Goal: Task Accomplishment & Management: Use online tool/utility

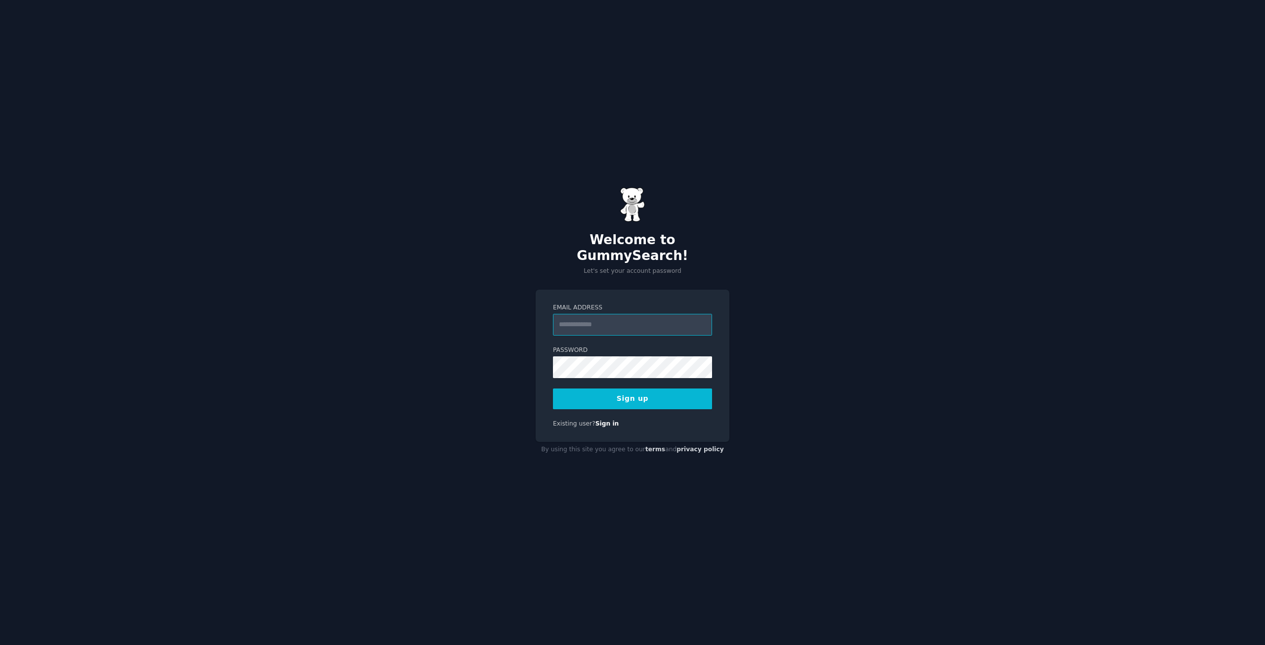
paste input "**********"
type input "**********"
click at [633, 388] on button "Sign up" at bounding box center [632, 398] width 159 height 21
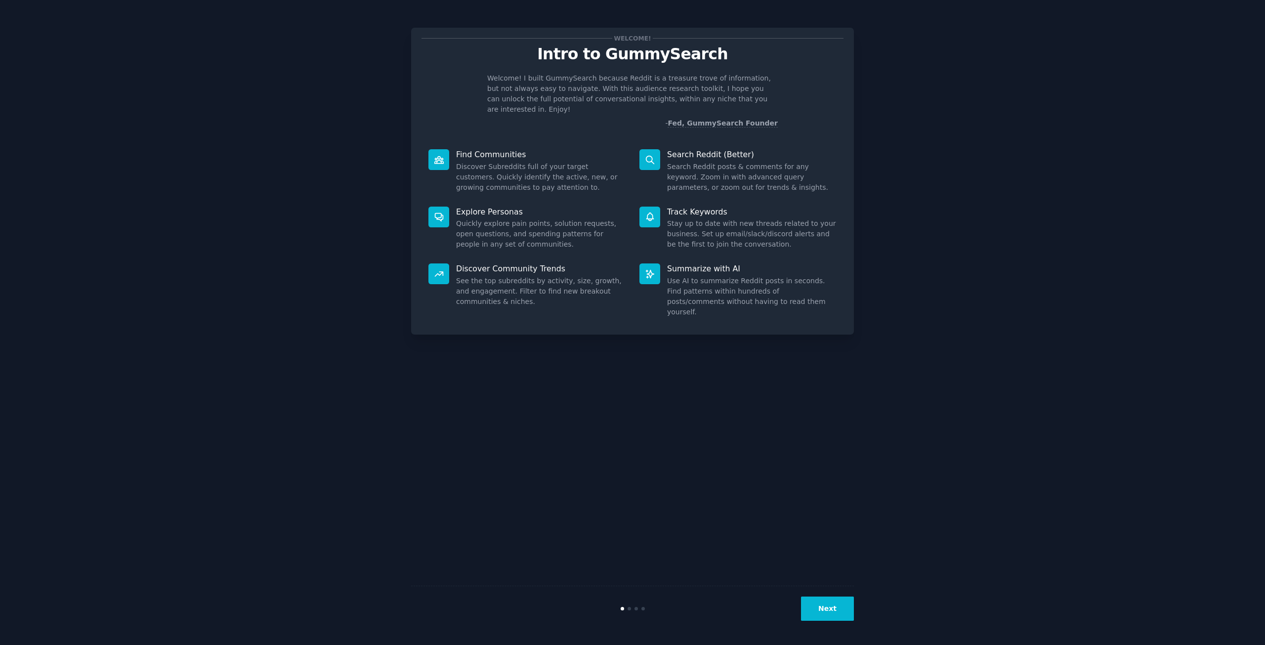
click at [828, 607] on button "Next" at bounding box center [827, 609] width 53 height 24
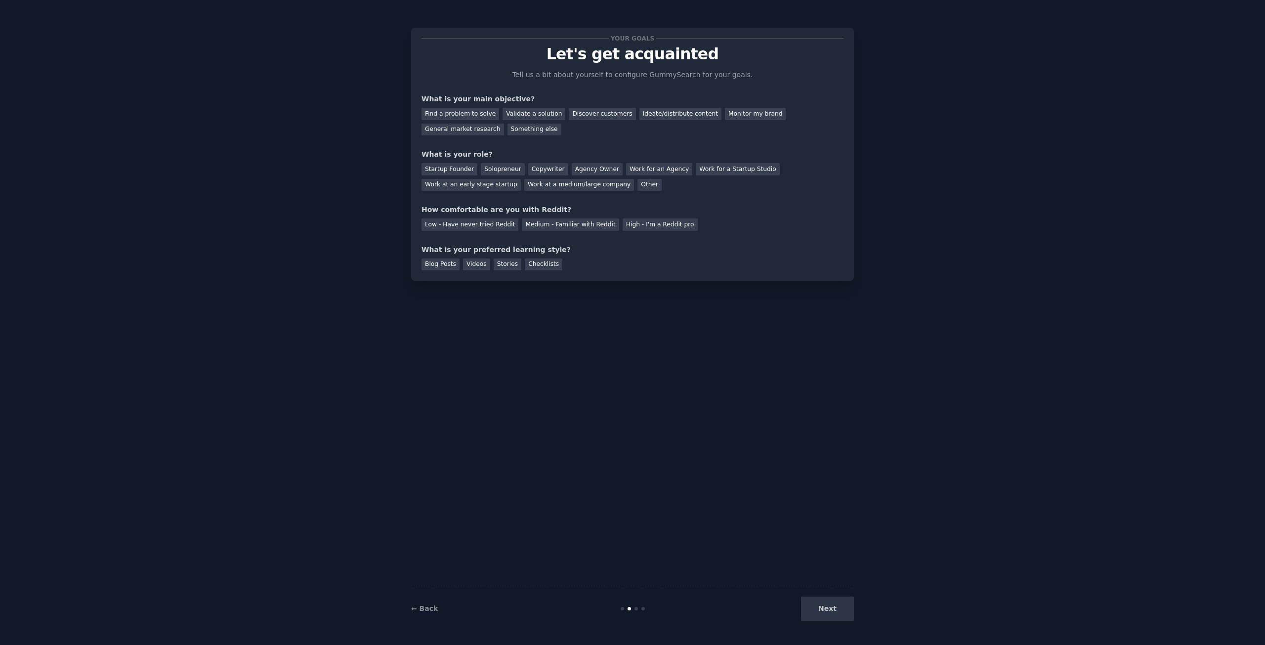
click at [828, 607] on div "Next" at bounding box center [780, 609] width 148 height 24
click at [828, 610] on div "Next" at bounding box center [780, 609] width 148 height 24
click at [578, 77] on p "Tell us a bit about yourself to configure GummySearch for your goals." at bounding box center [632, 75] width 249 height 10
click at [512, 118] on div "Validate a solution" at bounding box center [534, 114] width 63 height 12
click at [598, 119] on div "Discover customers" at bounding box center [602, 114] width 67 height 12
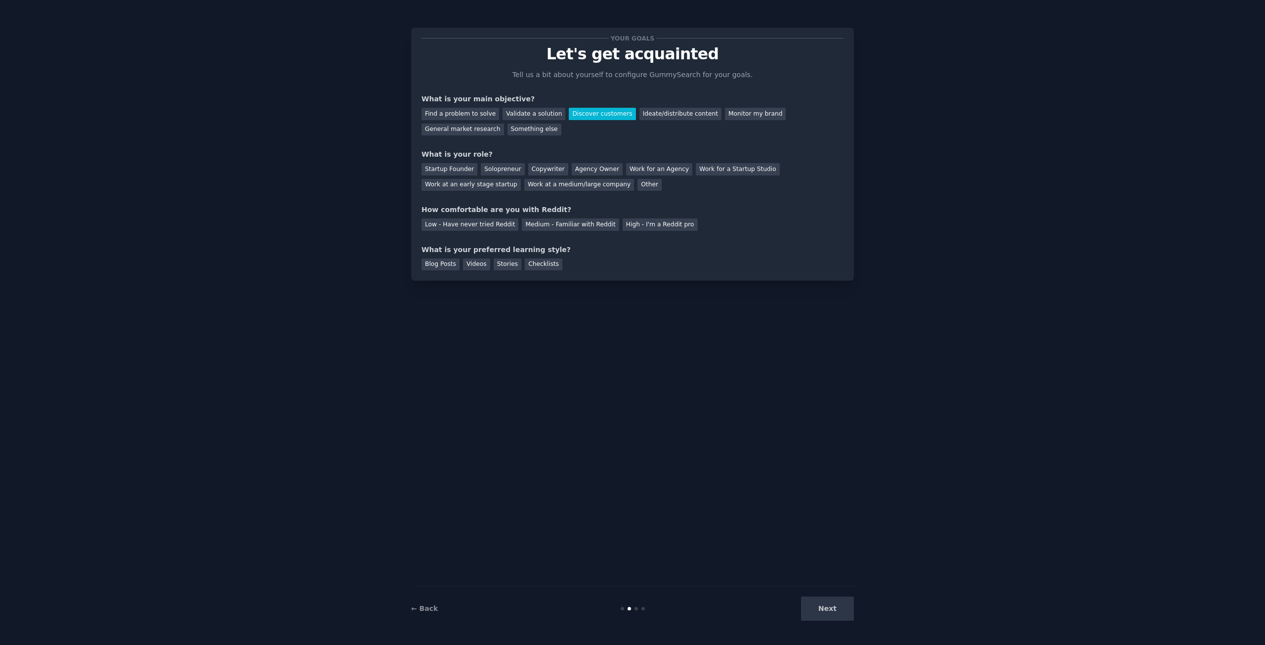
click at [828, 612] on div "Next" at bounding box center [780, 609] width 148 height 24
click at [831, 608] on div "Next" at bounding box center [780, 609] width 148 height 24
click at [505, 164] on div "Solopreneur" at bounding box center [502, 169] width 43 height 12
click at [557, 222] on div "Medium - Familiar with Reddit" at bounding box center [570, 224] width 97 height 12
click at [825, 613] on div "Next" at bounding box center [780, 609] width 148 height 24
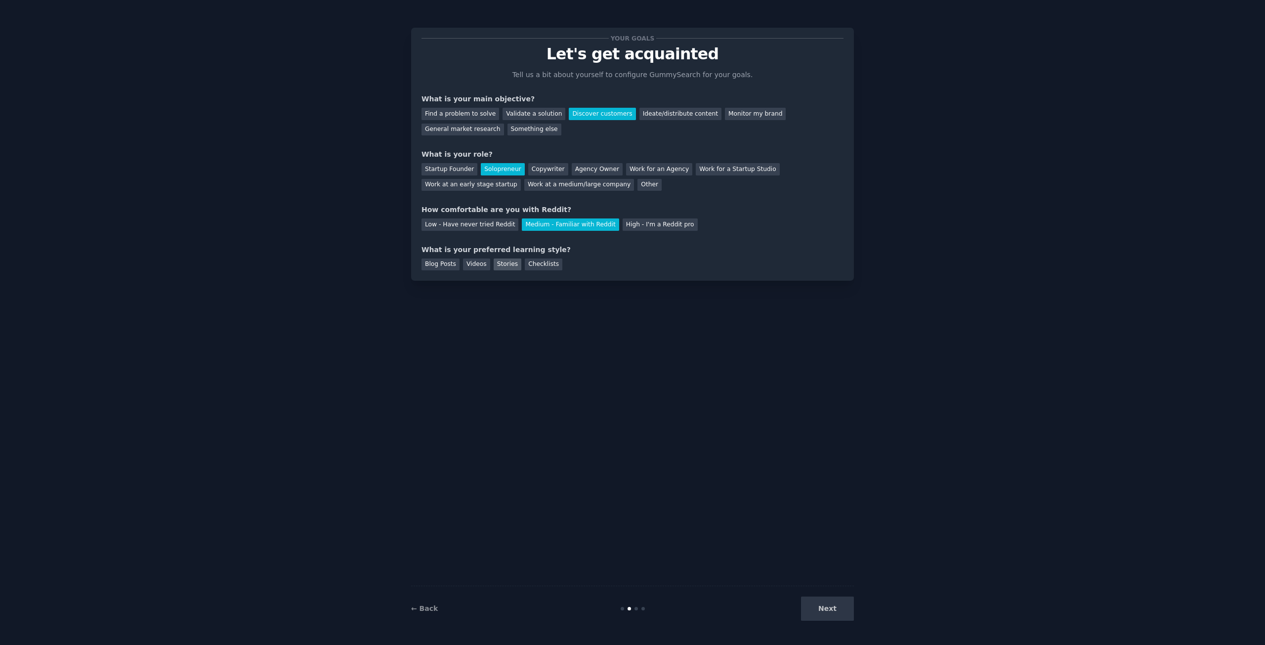
click at [500, 265] on div "Stories" at bounding box center [508, 264] width 28 height 12
click at [435, 264] on div "Blog Posts" at bounding box center [441, 264] width 38 height 12
click at [831, 607] on button "Next" at bounding box center [827, 609] width 53 height 24
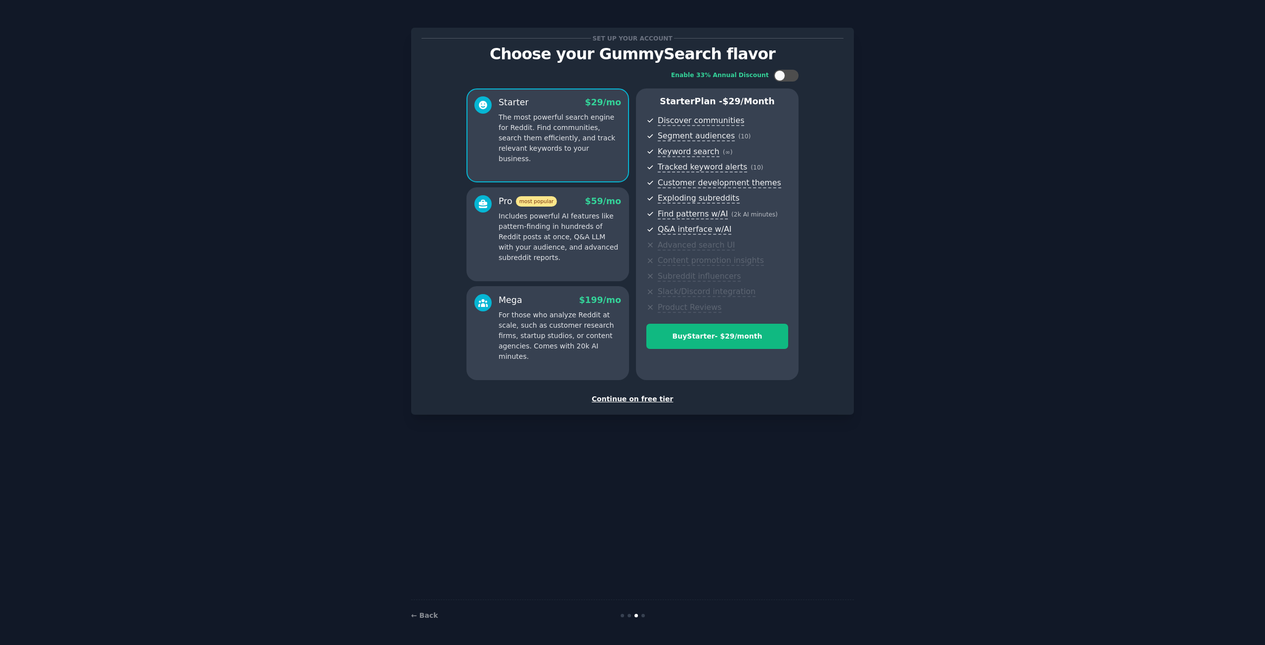
click at [650, 398] on div "Continue on free tier" at bounding box center [633, 399] width 422 height 10
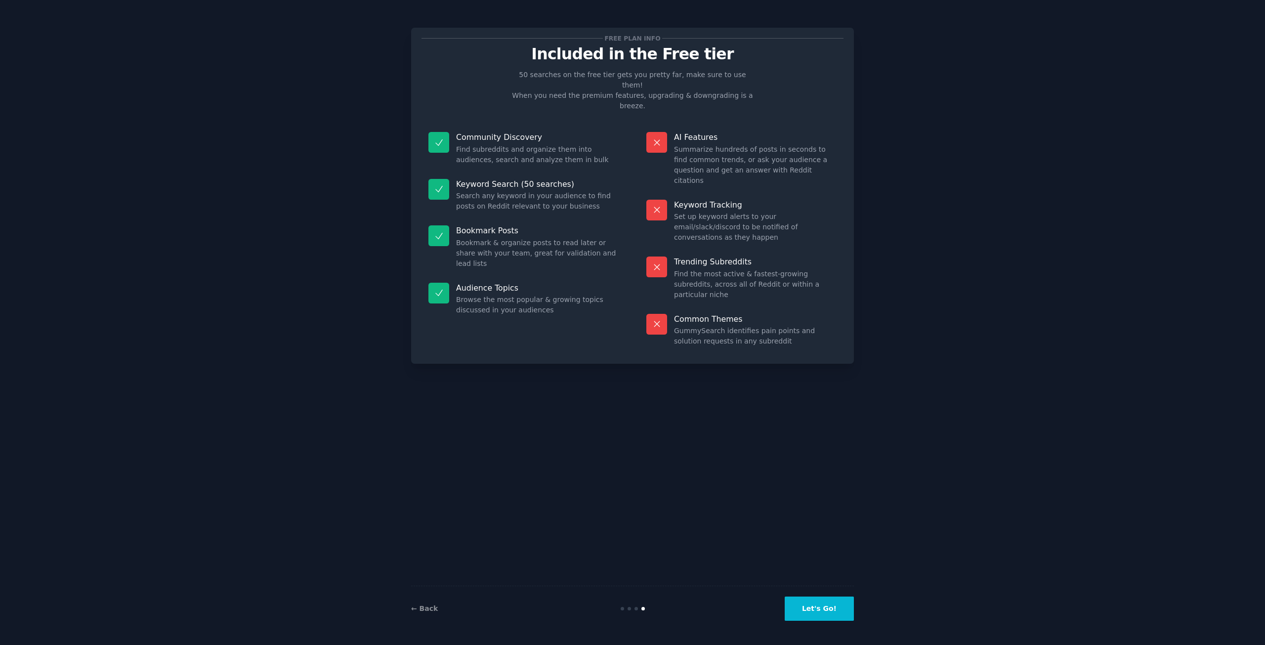
click at [815, 606] on button "Let's Go!" at bounding box center [819, 609] width 69 height 24
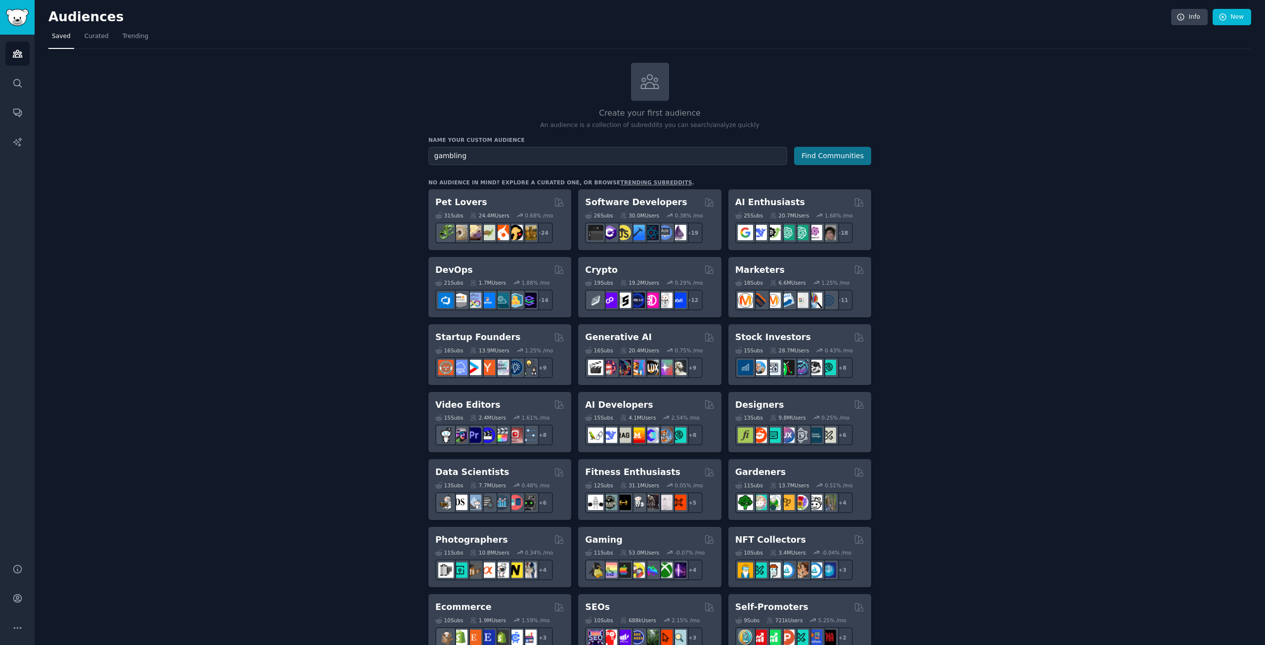
type input "gambling"
click at [828, 154] on button "Find Communities" at bounding box center [832, 156] width 77 height 18
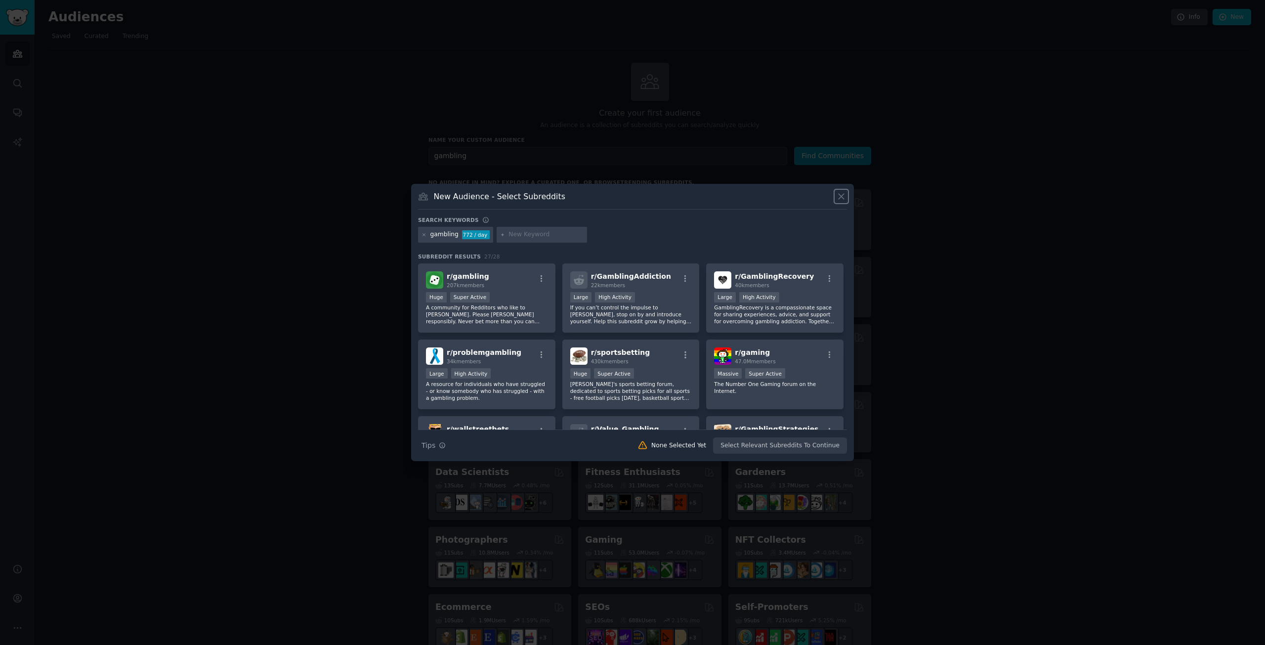
click at [840, 199] on icon at bounding box center [841, 196] width 10 height 10
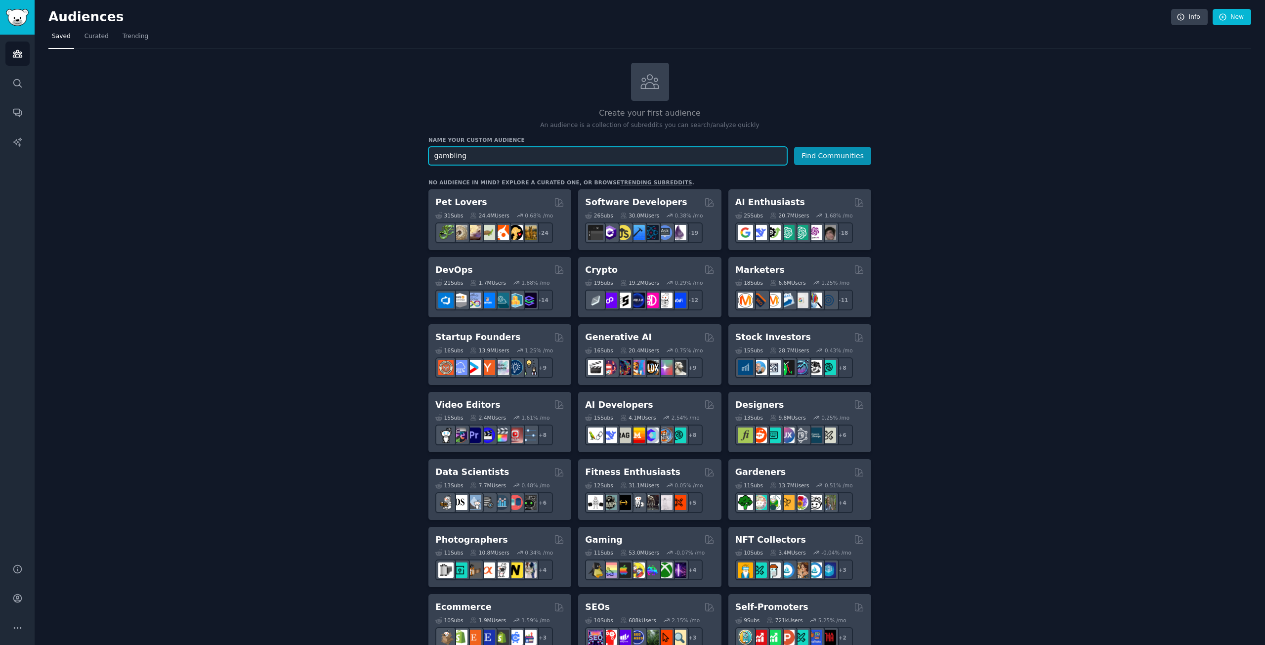
click at [493, 157] on input "gambling" at bounding box center [608, 156] width 359 height 18
click at [842, 153] on button "Find Communities" at bounding box center [832, 156] width 77 height 18
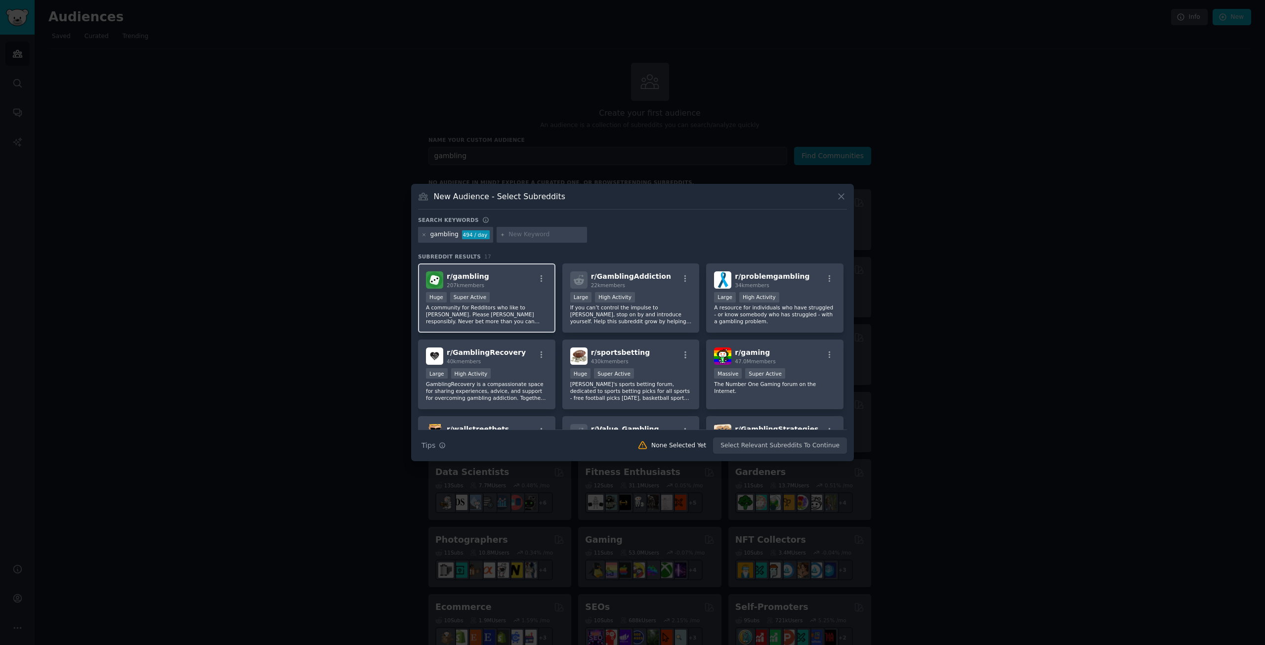
click at [506, 308] on p "A community for Redditors who like to [PERSON_NAME]. Please [PERSON_NAME] respo…" at bounding box center [487, 314] width 122 height 21
click at [819, 447] on button "Create Audience" at bounding box center [814, 445] width 65 height 17
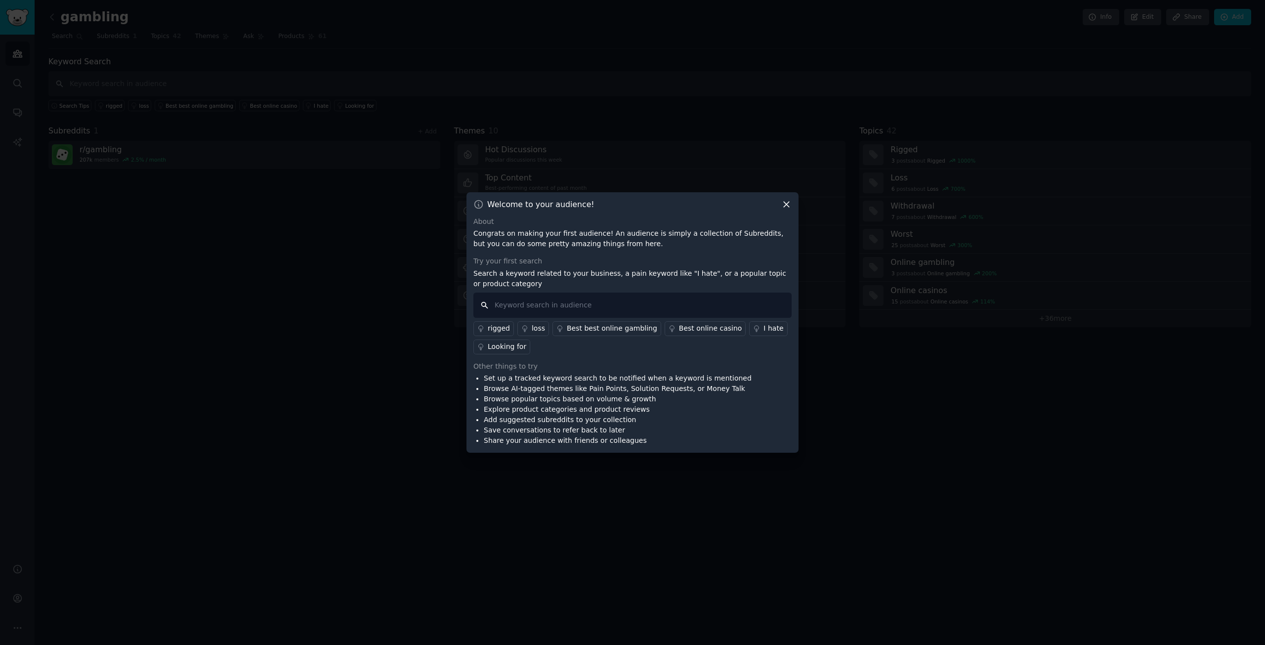
click at [552, 301] on input "text" at bounding box center [632, 305] width 318 height 25
